Goal: Check status: Check status

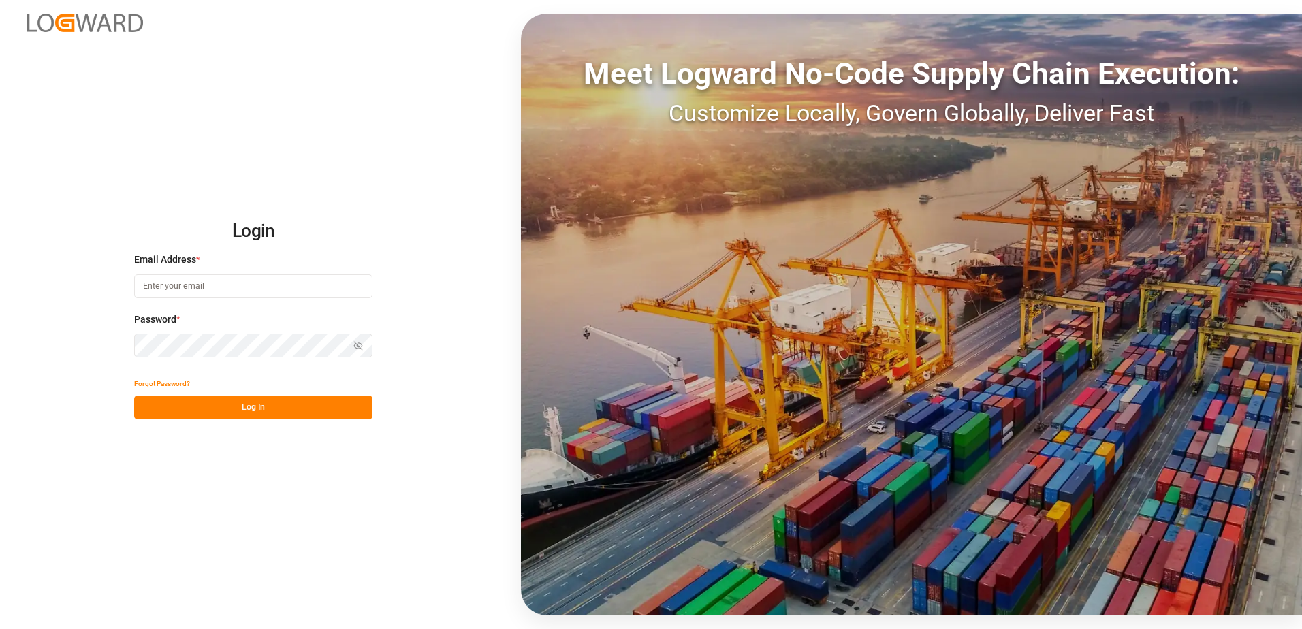
click at [221, 287] on input at bounding box center [253, 286] width 238 height 24
type input "[PERSON_NAME][EMAIL_ADDRESS][PERSON_NAME][DOMAIN_NAME]"
click at [207, 403] on button "Log In" at bounding box center [253, 408] width 238 height 24
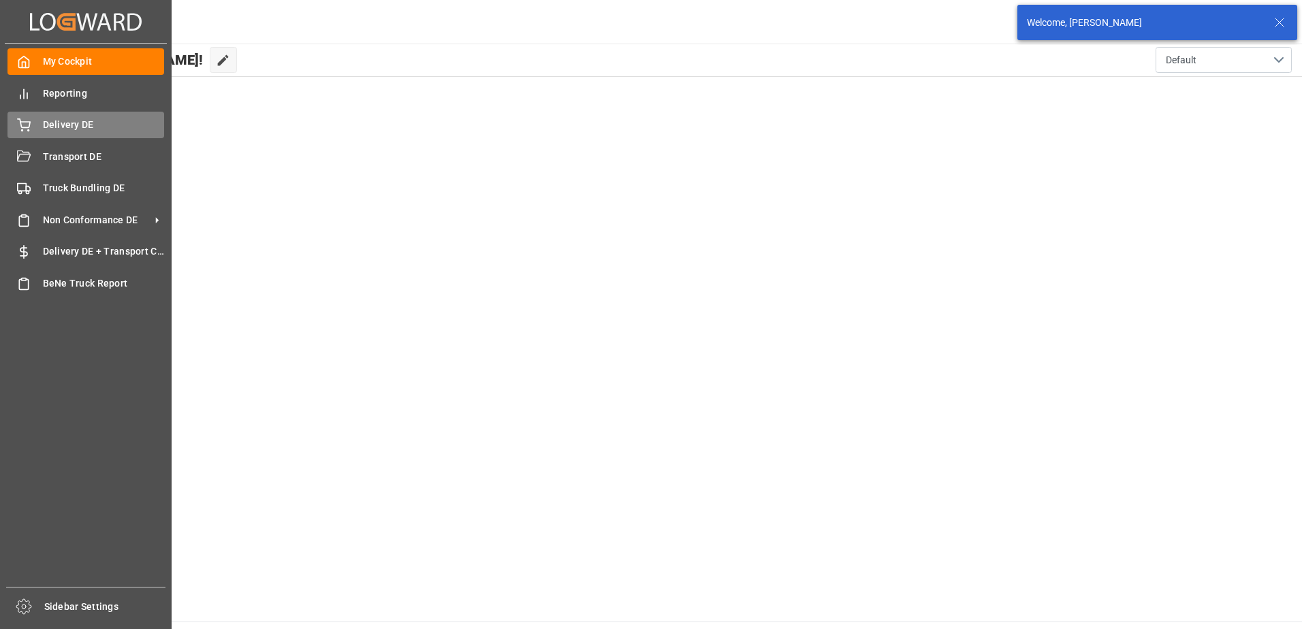
click at [64, 128] on span "Delivery DE" at bounding box center [104, 125] width 122 height 14
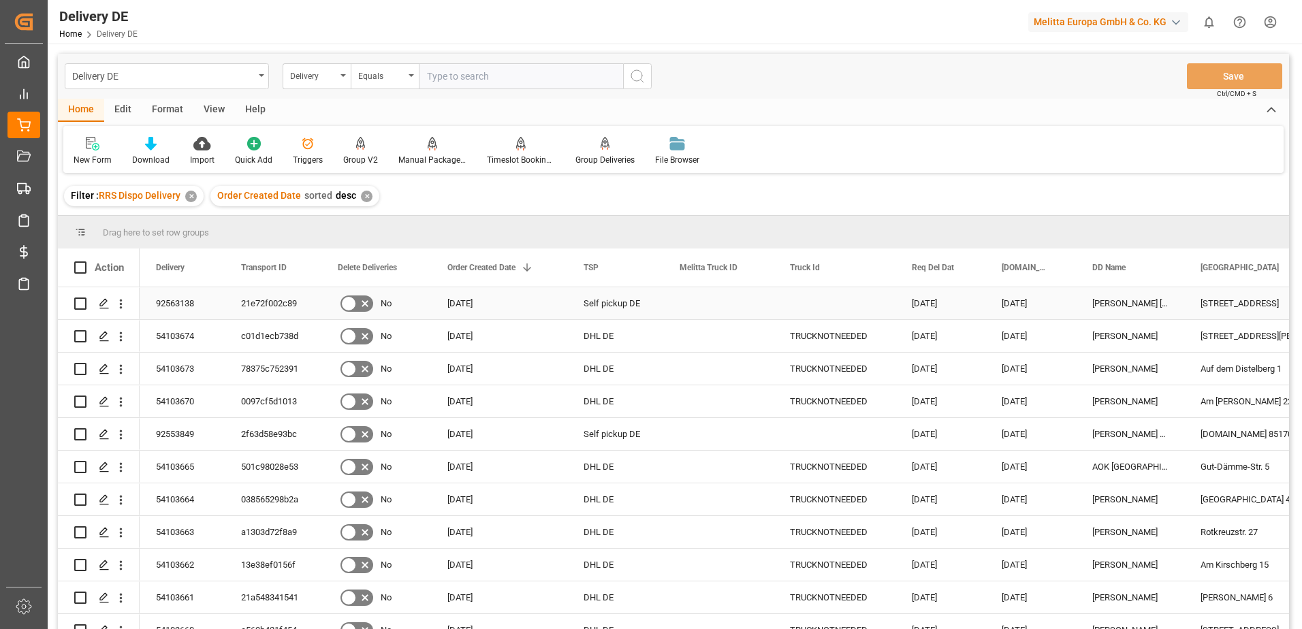
click at [181, 299] on div "92563138" at bounding box center [182, 303] width 85 height 32
click at [183, 298] on div "92563138" at bounding box center [182, 303] width 85 height 32
click at [279, 303] on div "21e72f002c89" at bounding box center [273, 303] width 97 height 32
drag, startPoint x: 168, startPoint y: 304, endPoint x: 178, endPoint y: 302, distance: 10.6
click at [168, 304] on div "92563181" at bounding box center [182, 303] width 85 height 32
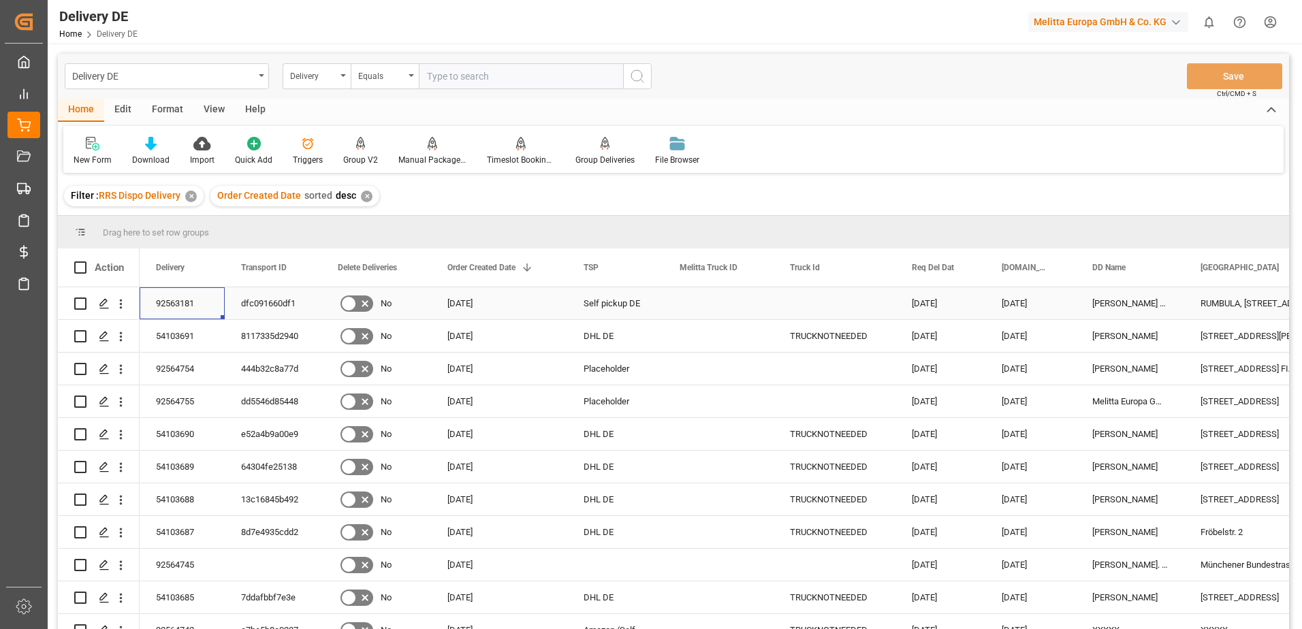
click at [253, 296] on div "dfc091660df1" at bounding box center [273, 303] width 97 height 32
click at [175, 305] on div "92563181" at bounding box center [182, 303] width 85 height 32
click at [286, 298] on div "dfc091660df1" at bounding box center [273, 303] width 97 height 32
click at [442, 82] on input "text" at bounding box center [521, 76] width 204 height 26
type input "92563138"
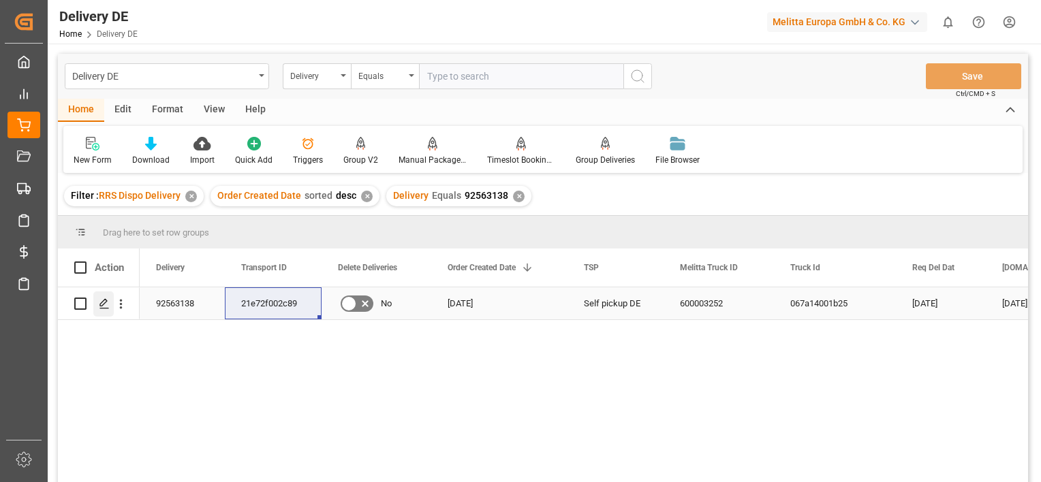
click at [97, 308] on div "Press SPACE to select this row." at bounding box center [103, 304] width 20 height 25
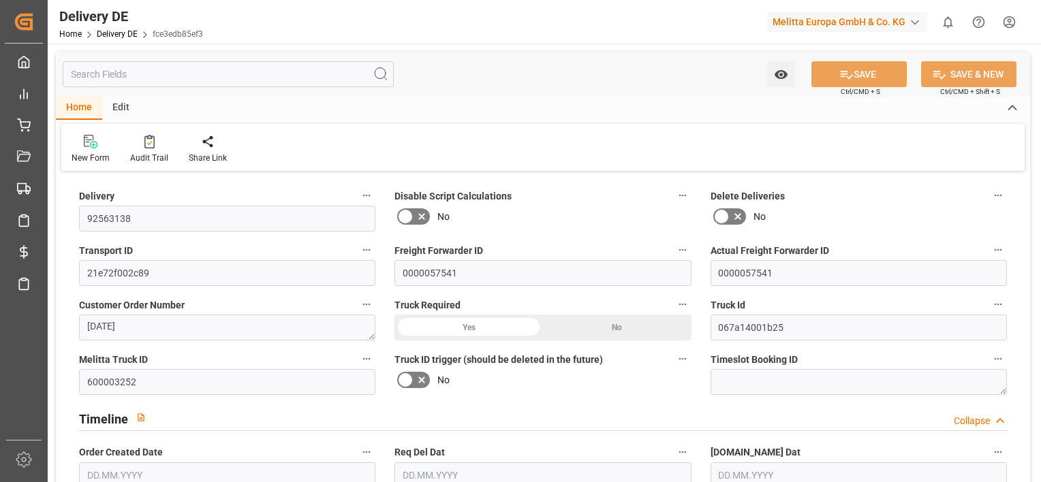
type input "0"
type input "4"
type input "970.318"
type input "1403"
type input "6723.08"
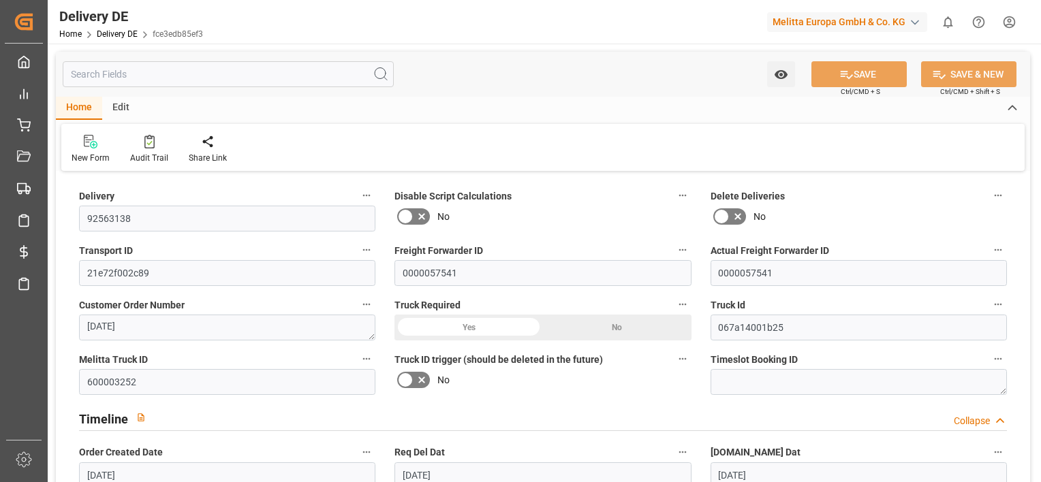
type input "[DATE]"
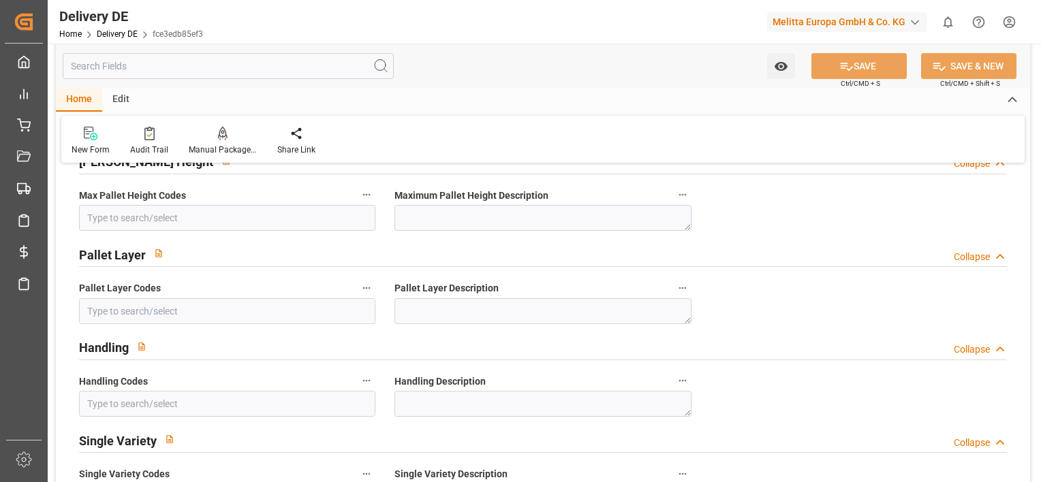
scroll to position [1226, 0]
